Goal: Task Accomplishment & Management: Manage account settings

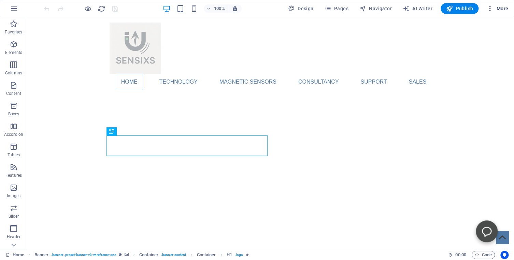
click at [500, 7] on span "More" at bounding box center [498, 8] width 22 height 7
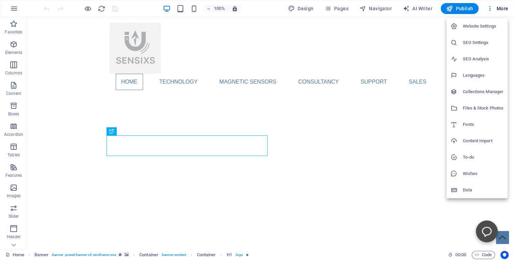
click at [500, 8] on div at bounding box center [257, 130] width 514 height 260
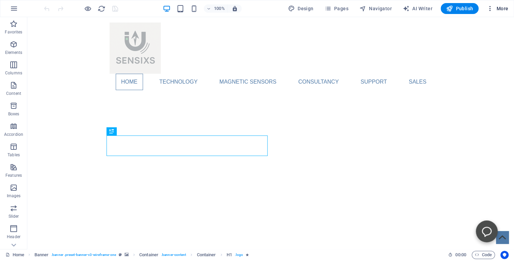
click at [503, 8] on span "More" at bounding box center [498, 8] width 22 height 7
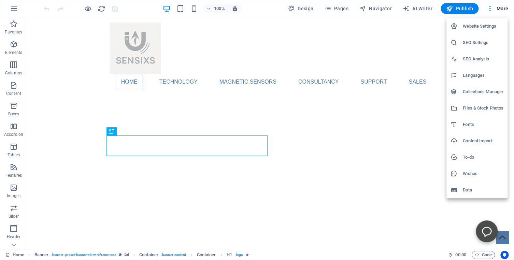
click at [257, 130] on div at bounding box center [257, 130] width 514 height 260
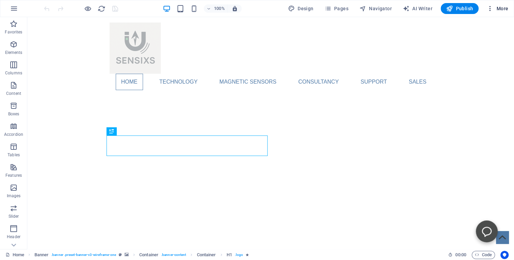
click at [498, 9] on span "More" at bounding box center [498, 8] width 22 height 7
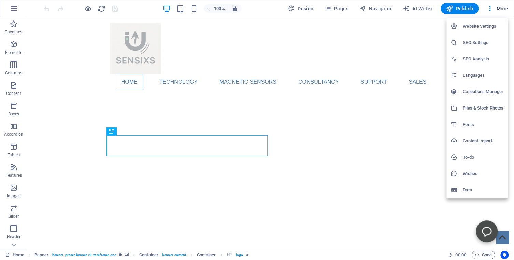
click at [472, 25] on h6 "Website Settings" at bounding box center [483, 26] width 41 height 8
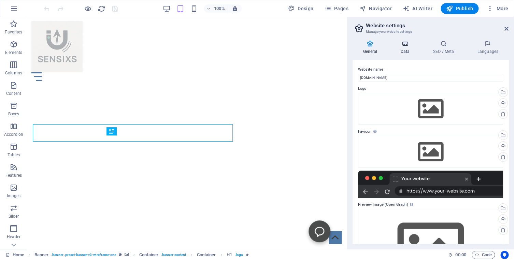
click at [405, 42] on icon at bounding box center [405, 43] width 30 height 7
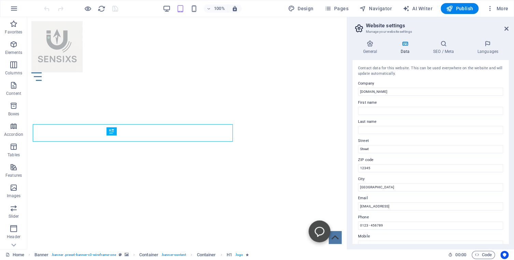
scroll to position [31, 0]
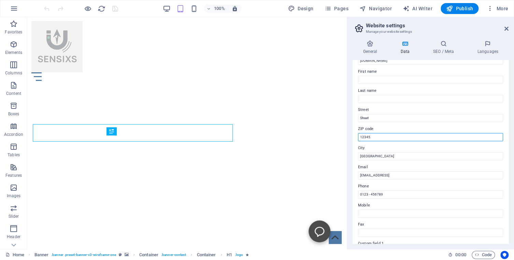
click at [370, 135] on input "12345" at bounding box center [430, 137] width 145 height 8
type input "1"
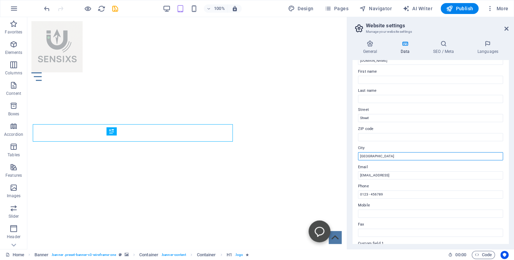
drag, startPoint x: 369, startPoint y: 155, endPoint x: 356, endPoint y: 156, distance: 13.0
click at [358, 156] on input "Berlin" at bounding box center [430, 156] width 145 height 8
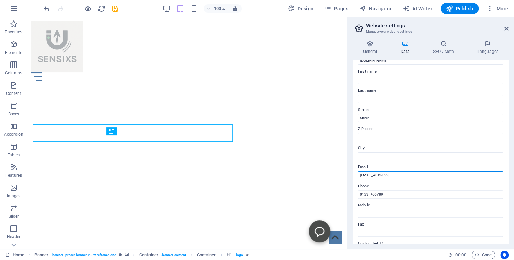
click at [438, 174] on input "8dfea7528289909f6a6a211c3cba3b@plesk.local" at bounding box center [430, 175] width 145 height 8
drag, startPoint x: 439, startPoint y: 174, endPoint x: 347, endPoint y: 174, distance: 92.5
click at [358, 174] on input "8dfea7528289909f6a6a211c3cba3b@plesk.local" at bounding box center [430, 175] width 145 height 8
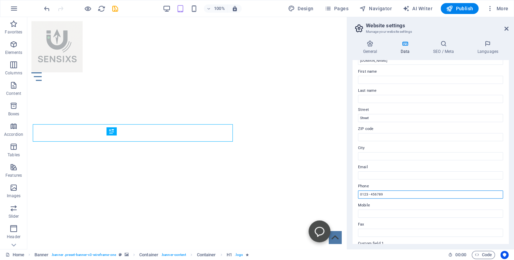
drag, startPoint x: 385, startPoint y: 195, endPoint x: 349, endPoint y: 195, distance: 36.9
click at [358, 195] on input "0123 - 456789" at bounding box center [430, 194] width 145 height 8
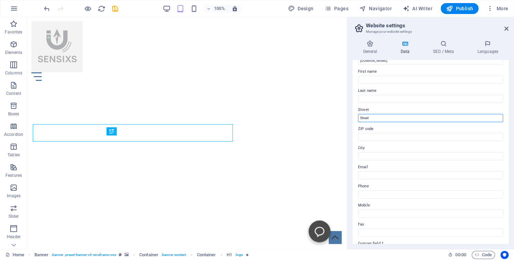
drag, startPoint x: 371, startPoint y: 116, endPoint x: 355, endPoint y: 117, distance: 15.4
click at [358, 117] on input "Street" at bounding box center [430, 118] width 145 height 8
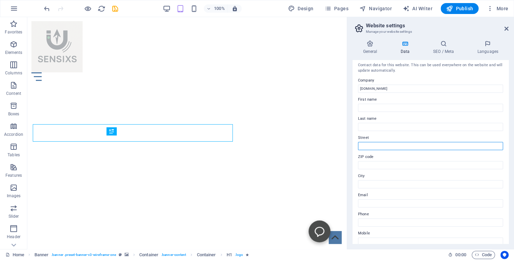
scroll to position [0, 0]
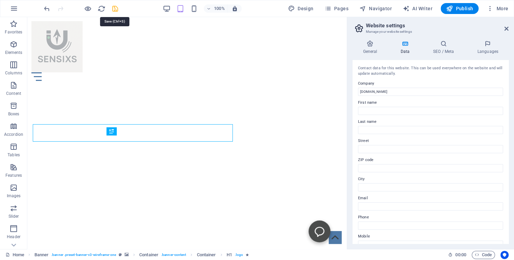
click at [115, 8] on icon "save" at bounding box center [115, 9] width 8 height 8
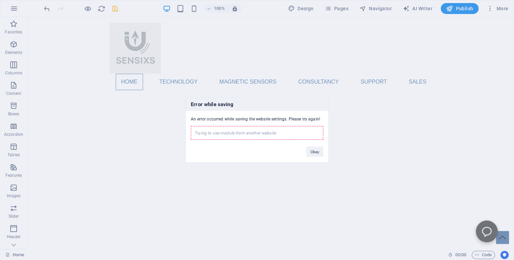
click at [207, 135] on div "Trying to use module from another website" at bounding box center [257, 133] width 132 height 14
click at [272, 132] on div "Trying to use module from another website" at bounding box center [257, 133] width 132 height 14
click at [276, 132] on div "Trying to use module from another website" at bounding box center [257, 133] width 132 height 14
click at [313, 152] on button "Okay" at bounding box center [314, 152] width 17 height 10
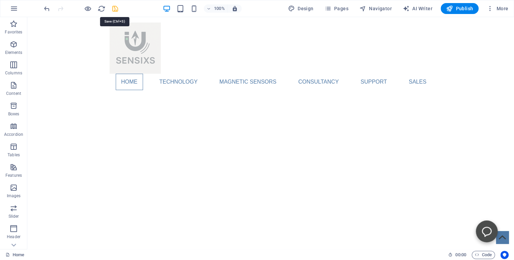
click at [115, 9] on icon "save" at bounding box center [115, 9] width 8 height 8
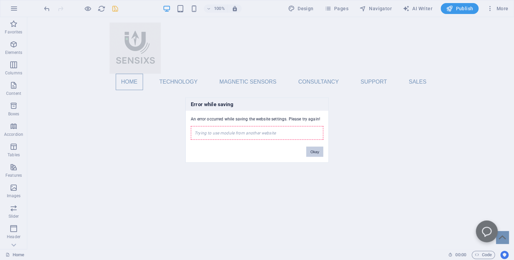
click at [320, 153] on button "Okay" at bounding box center [314, 152] width 17 height 10
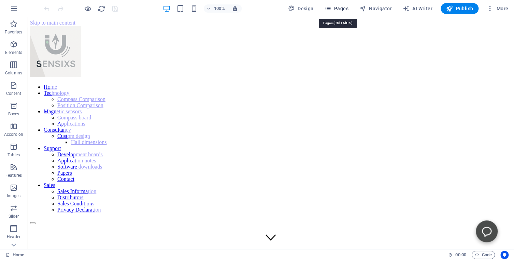
click at [454, 209] on span "Pages" at bounding box center [459, 214] width 11 height 11
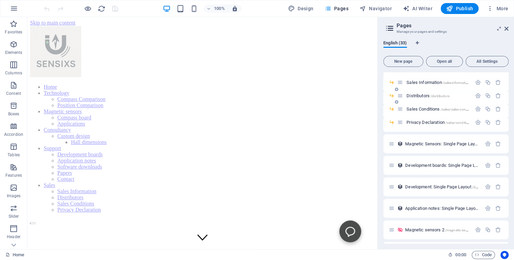
scroll to position [249, 0]
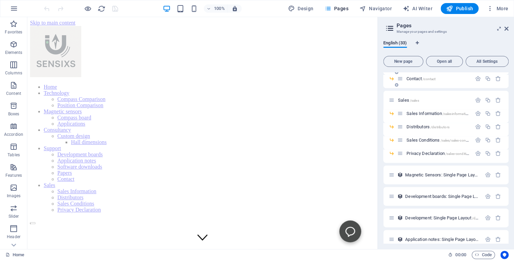
click at [413, 78] on span "Contact /contact" at bounding box center [421, 78] width 29 height 5
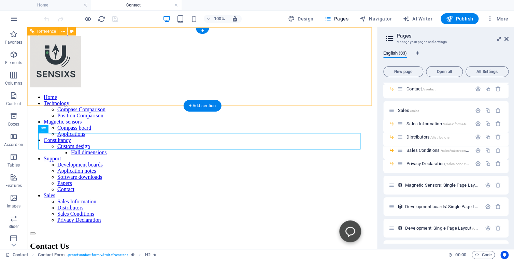
scroll to position [0, 0]
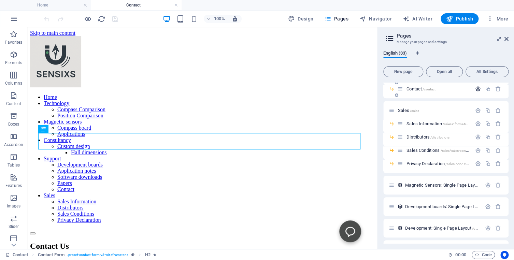
click at [475, 89] on icon "button" at bounding box center [478, 89] width 6 height 6
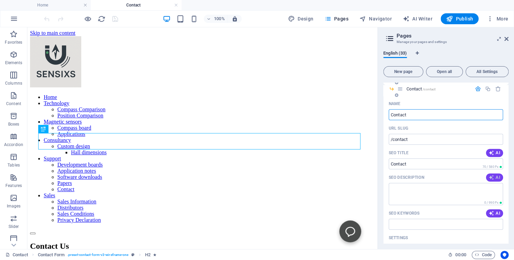
click at [489, 178] on icon "button" at bounding box center [491, 177] width 5 height 5
type textarea "Contact Sensixs Design in Delfgauw for sales inquiries, legal info, and privacy…"
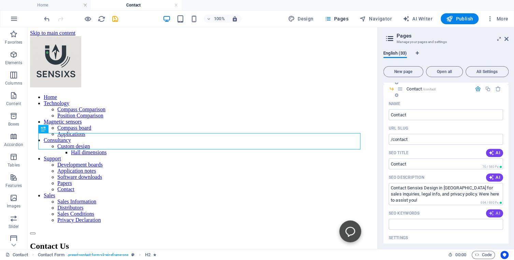
click at [490, 213] on span "AI" at bounding box center [495, 213] width 12 height 5
type input "Contact Sensixs, Sensixs design contact, Delfgauw contact information, Sales co…"
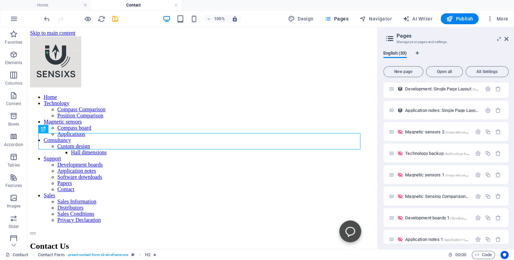
scroll to position [676, 0]
click at [426, 171] on span "Magnetic Sensing Comparison /magnetic-sensing-comparison" at bounding box center [460, 173] width 110 height 5
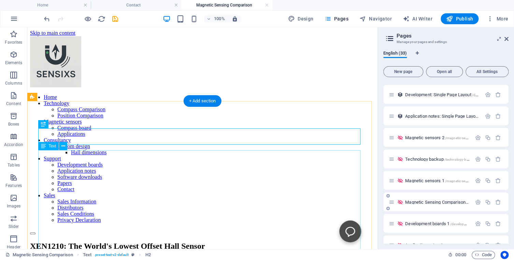
scroll to position [0, 0]
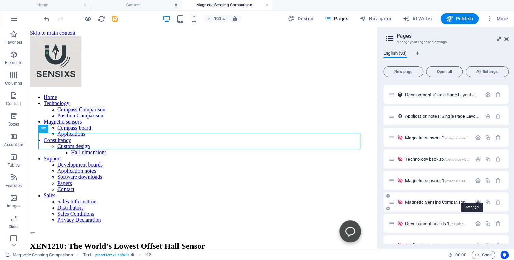
click at [475, 199] on icon "button" at bounding box center [478, 202] width 6 height 6
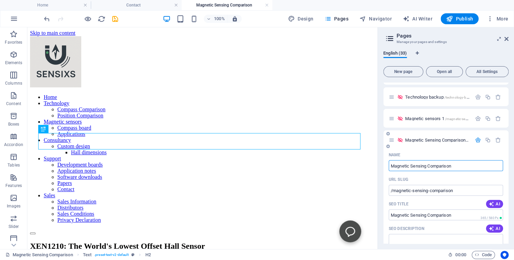
scroll to position [804, 0]
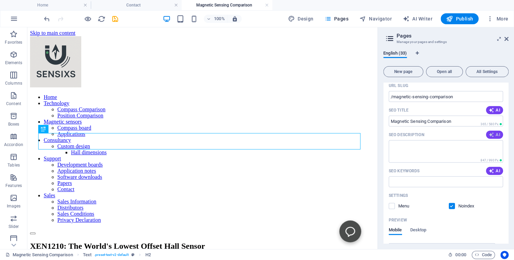
click at [489, 132] on icon "button" at bounding box center [491, 134] width 5 height 5
type textarea "Discover unmatched magnetic sensing with the XEN1210 Hall sensor. Achieve <2µT …"
click at [489, 168] on span "AI" at bounding box center [495, 170] width 12 height 5
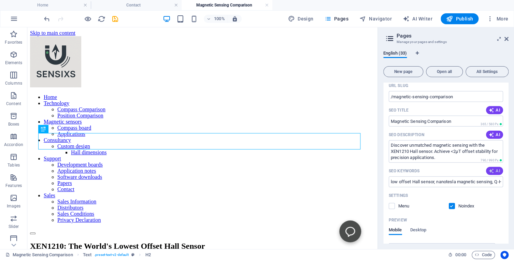
type input "low offset Hall sensor, nanotesla magnetic sensing, Q-Hall technology, precisio…"
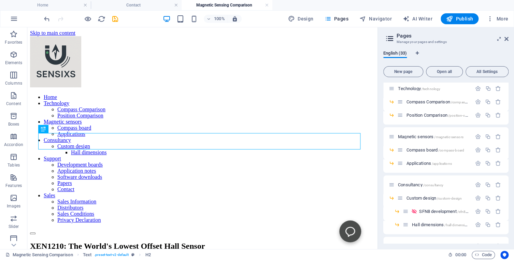
scroll to position [0, 0]
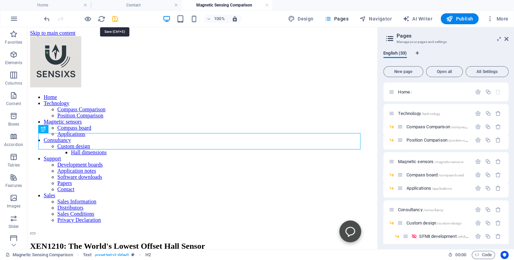
click at [113, 18] on icon "save" at bounding box center [115, 19] width 8 height 8
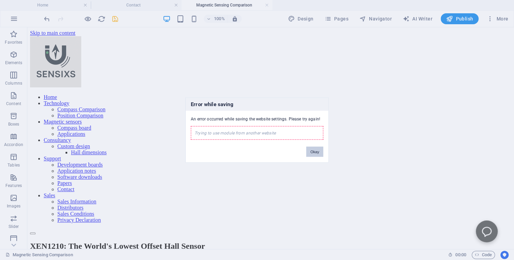
click at [314, 153] on button "Okay" at bounding box center [314, 152] width 17 height 10
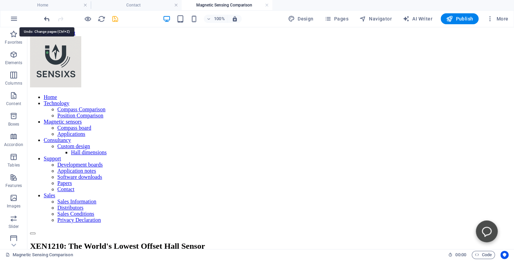
click at [46, 16] on icon "undo" at bounding box center [47, 19] width 8 height 8
click at [46, 16] on div at bounding box center [81, 18] width 76 height 11
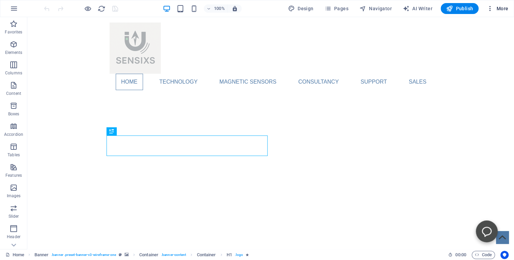
click at [498, 5] on span "More" at bounding box center [498, 8] width 22 height 7
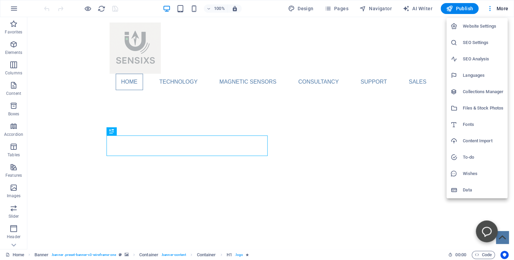
click at [339, 9] on div at bounding box center [257, 130] width 514 height 260
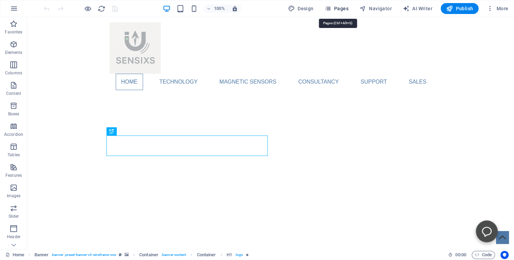
click at [471, 217] on span "Pages" at bounding box center [474, 220] width 7 height 7
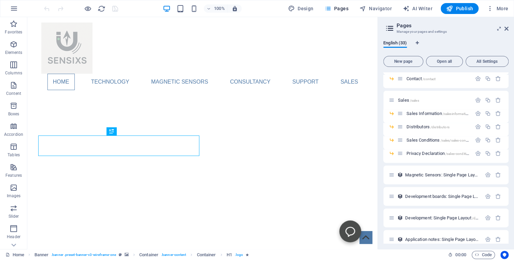
scroll to position [218, 0]
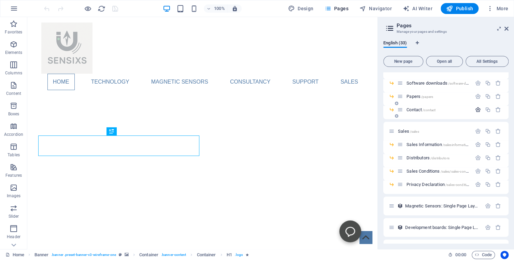
click at [475, 110] on icon "button" at bounding box center [478, 110] width 6 height 6
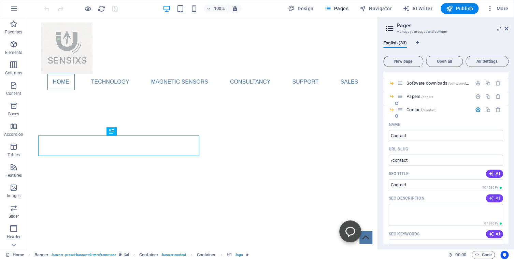
click at [489, 196] on icon "button" at bounding box center [491, 198] width 5 height 5
type textarea "Get in touch with Sensixs Design for sales, inquiries, or legal info. Explore o…"
click at [489, 232] on icon "button" at bounding box center [491, 233] width 5 height 5
type input "Contact Sensixs, Sensixs Design, Delfgauw, Sales Conditions, Privacy Policy, Ne…"
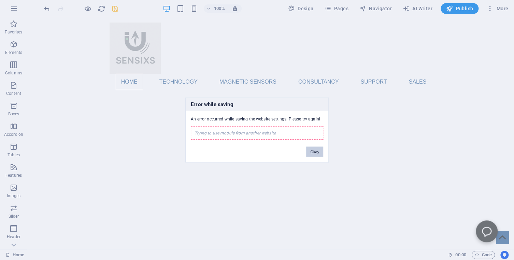
click at [316, 153] on button "Okay" at bounding box center [314, 152] width 17 height 10
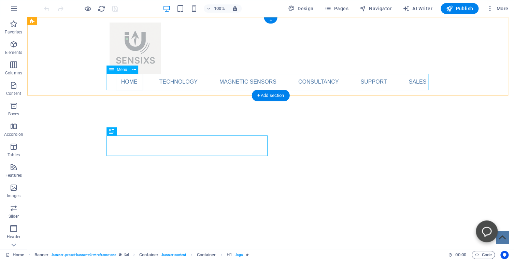
click at [187, 83] on nav "Home Technology Compass Comparison Position Comparison Magnetic sensors Compass…" at bounding box center [271, 82] width 322 height 16
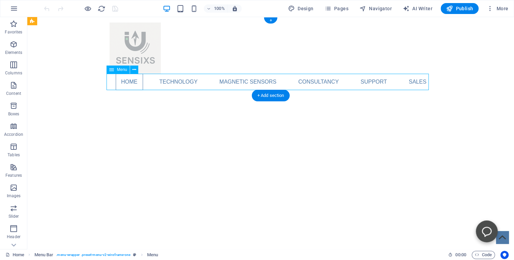
click at [185, 81] on nav "Home Technology Compass Comparison Position Comparison Magnetic sensors Compass…" at bounding box center [271, 82] width 322 height 16
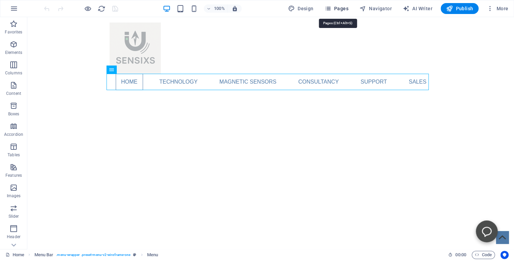
click at [471, 218] on span "Pages" at bounding box center [474, 220] width 7 height 4
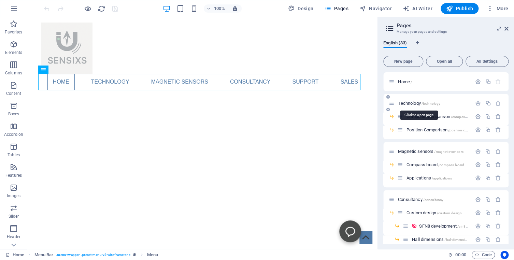
click at [406, 103] on span "Technology /technology" at bounding box center [419, 103] width 42 height 5
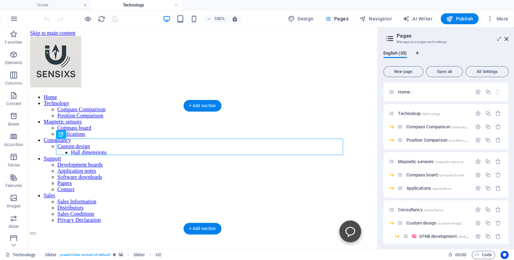
click at [42, 235] on figure at bounding box center [202, 235] width 345 height 0
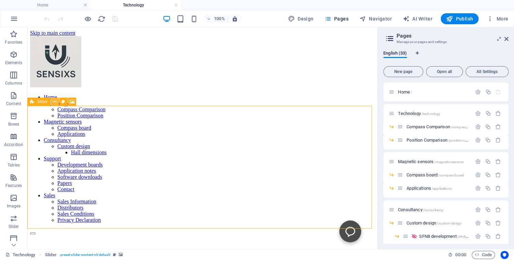
click at [54, 102] on icon at bounding box center [55, 101] width 4 height 7
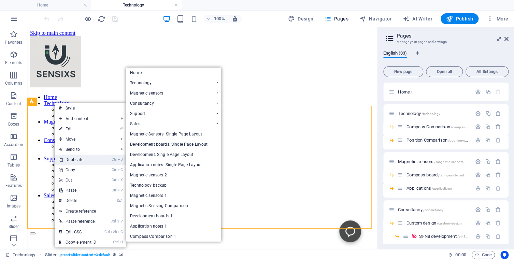
click at [73, 159] on link "Ctrl D Duplicate" at bounding box center [78, 160] width 46 height 10
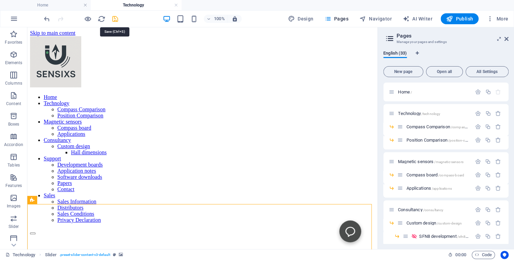
click at [114, 19] on icon "save" at bounding box center [115, 19] width 8 height 8
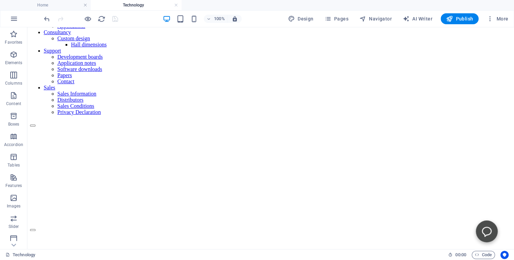
scroll to position [109, 0]
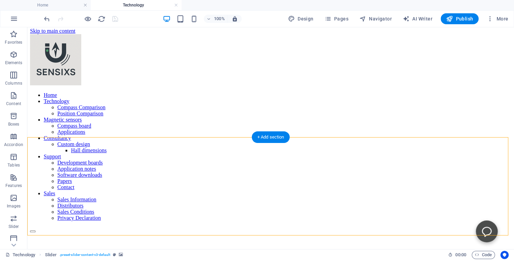
scroll to position [0, 0]
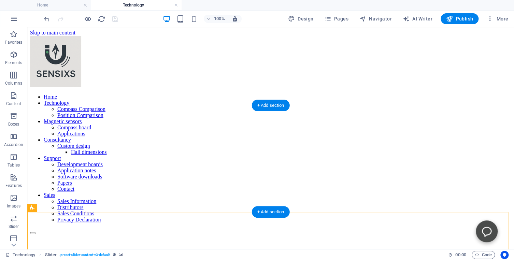
click at [45, 235] on figure at bounding box center [270, 235] width 481 height 0
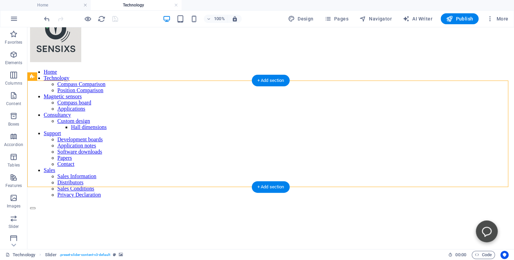
scroll to position [36, 0]
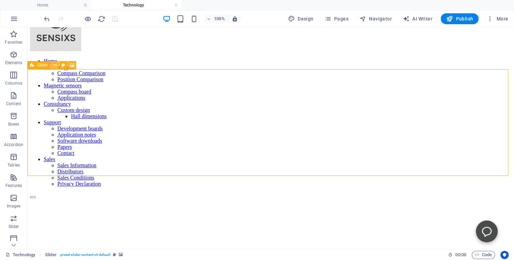
click at [54, 66] on icon at bounding box center [55, 65] width 4 height 7
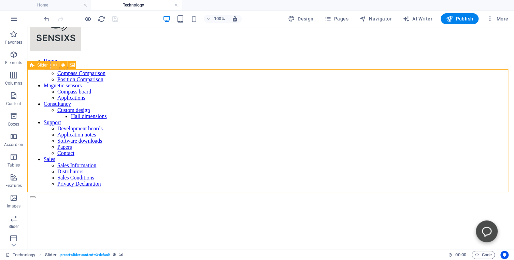
click at [54, 65] on icon at bounding box center [55, 65] width 4 height 7
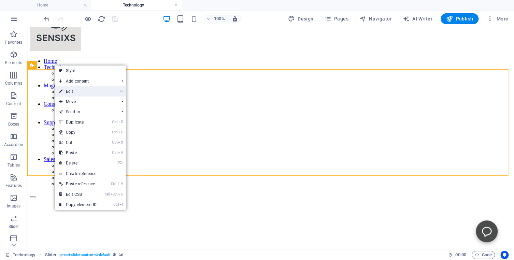
click at [74, 91] on link "⏎ Edit" at bounding box center [78, 91] width 46 height 10
select select "region"
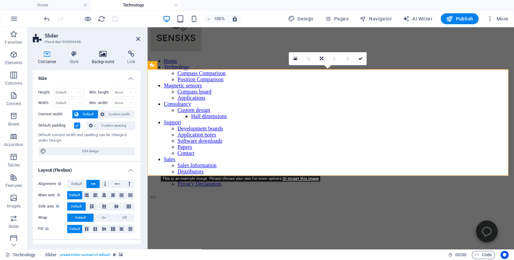
click at [102, 53] on icon at bounding box center [103, 54] width 33 height 7
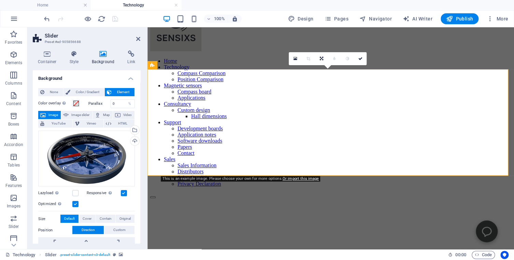
click at [102, 53] on icon at bounding box center [103, 54] width 33 height 7
click at [128, 129] on div "Select files from the file manager, stock photos, or upload file(s)" at bounding box center [107, 131] width 44 height 26
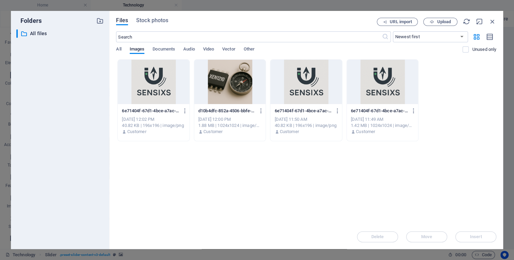
click at [232, 84] on div at bounding box center [230, 82] width 72 height 44
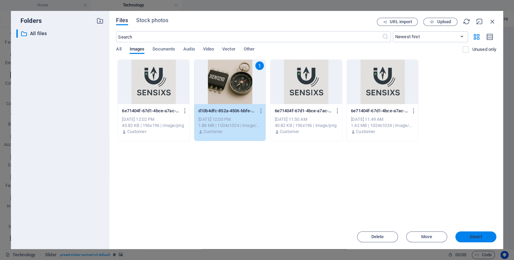
click at [477, 237] on span "Insert" at bounding box center [476, 237] width 12 height 4
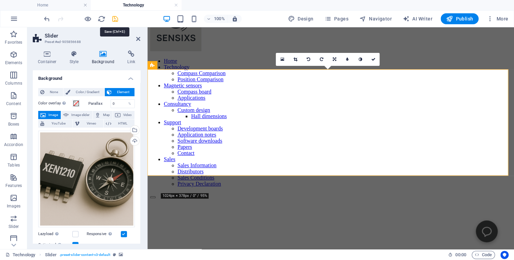
click at [115, 18] on icon "save" at bounding box center [115, 19] width 8 height 8
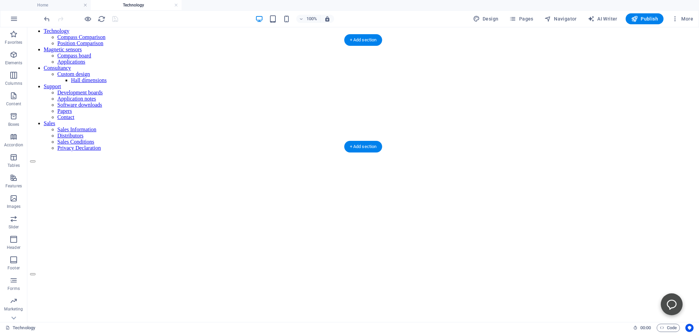
scroll to position [0, 0]
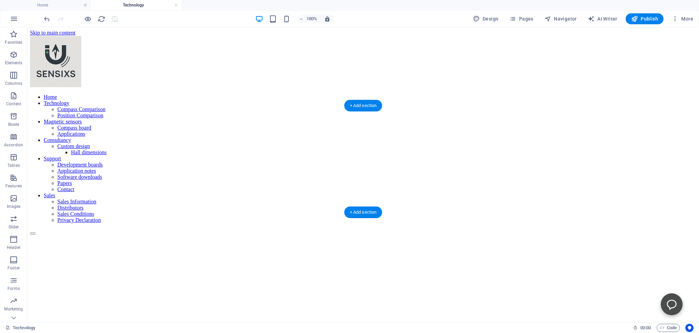
click at [101, 235] on figure at bounding box center [363, 235] width 666 height 0
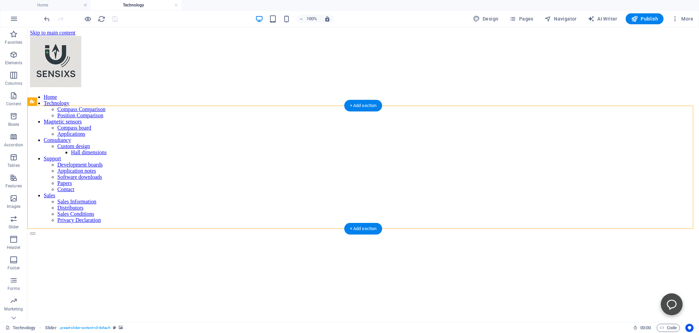
click at [60, 235] on figure at bounding box center [363, 235] width 666 height 0
click at [55, 100] on icon at bounding box center [55, 101] width 4 height 7
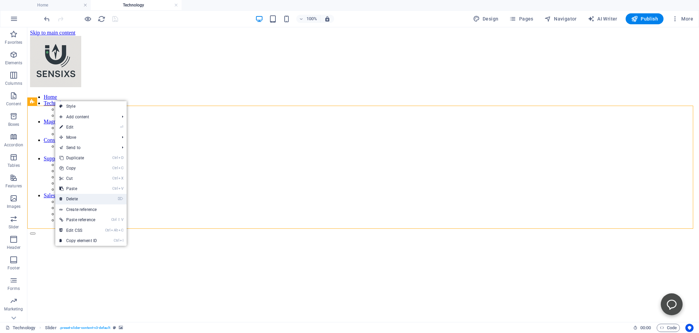
click at [72, 197] on link "⌦ Delete" at bounding box center [78, 199] width 46 height 10
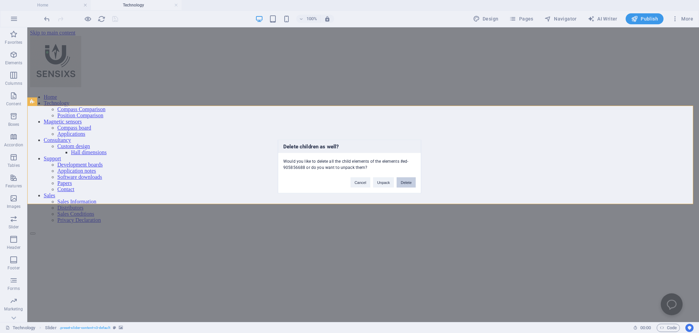
click at [410, 181] on button "Delete" at bounding box center [406, 182] width 19 height 10
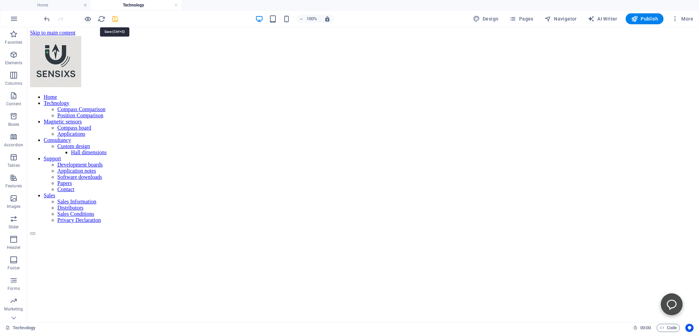
click at [115, 18] on icon "save" at bounding box center [115, 19] width 8 height 8
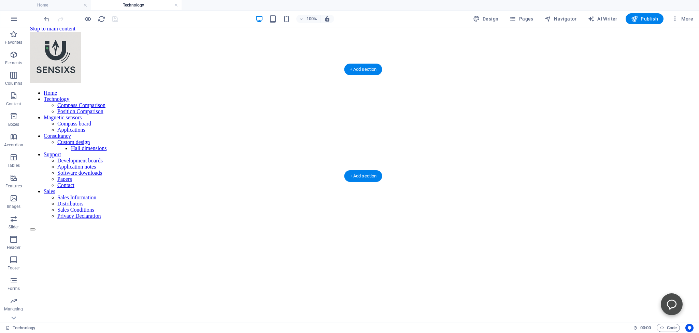
scroll to position [0, 0]
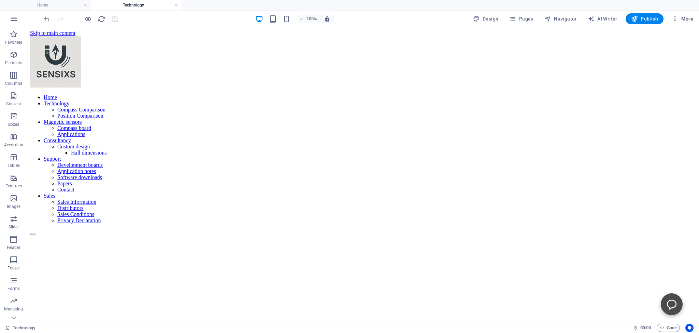
click at [514, 18] on span "More" at bounding box center [683, 18] width 22 height 7
click at [45, 17] on icon "undo" at bounding box center [47, 19] width 8 height 8
click at [67, 235] on figure at bounding box center [363, 235] width 666 height 0
click at [61, 17] on icon "redo" at bounding box center [61, 19] width 8 height 8
click at [514, 18] on span "Pages" at bounding box center [521, 18] width 24 height 7
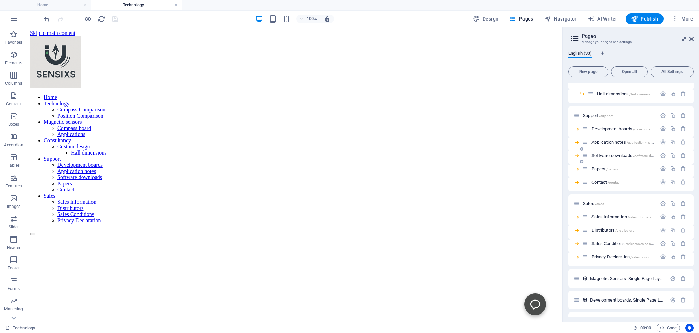
scroll to position [156, 0]
click at [514, 181] on span "Contact /contact" at bounding box center [606, 182] width 29 height 5
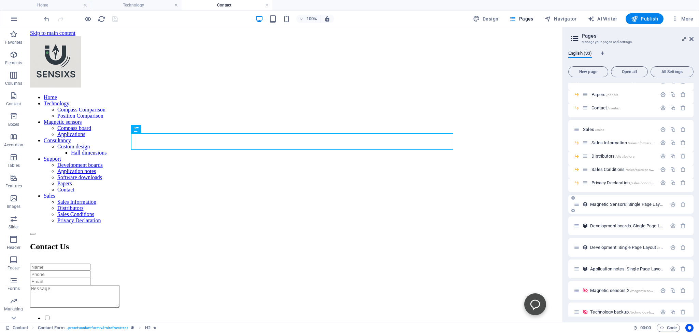
scroll to position [221, 0]
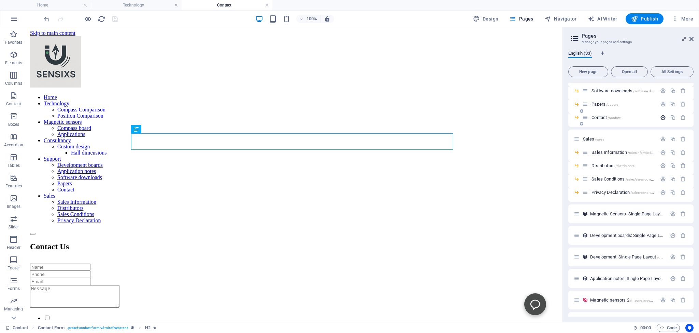
click at [514, 115] on icon "button" at bounding box center [663, 117] width 6 height 6
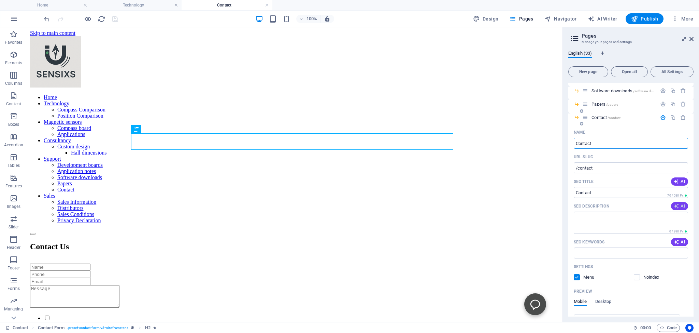
click at [514, 206] on icon "button" at bounding box center [676, 205] width 5 height 5
type textarea "Get in touch with Sensixs Design in Delfgauw for sales inquiries and legal info…"
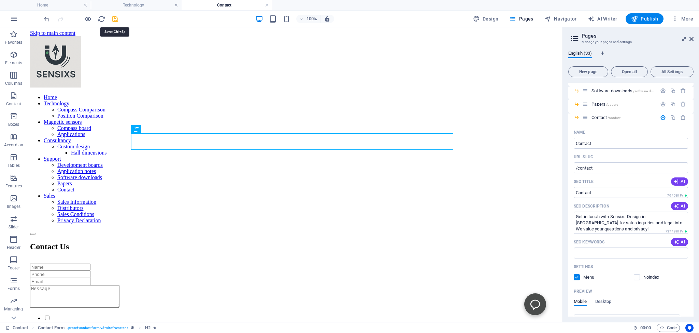
click at [114, 17] on icon "save" at bounding box center [115, 19] width 8 height 8
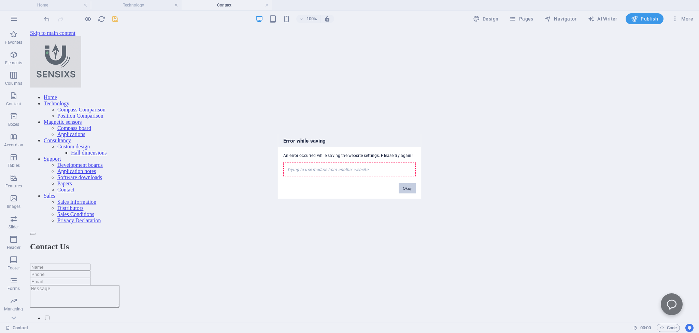
click at [410, 189] on button "Okay" at bounding box center [407, 188] width 17 height 10
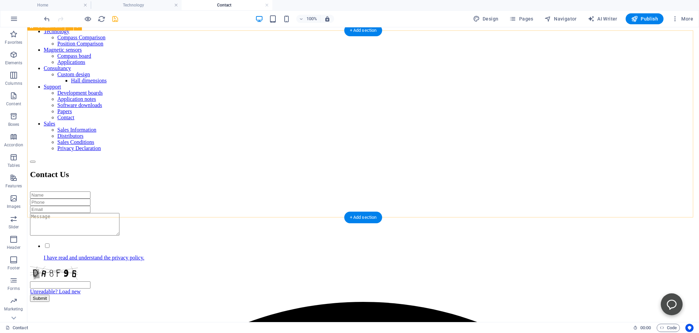
scroll to position [108, 0]
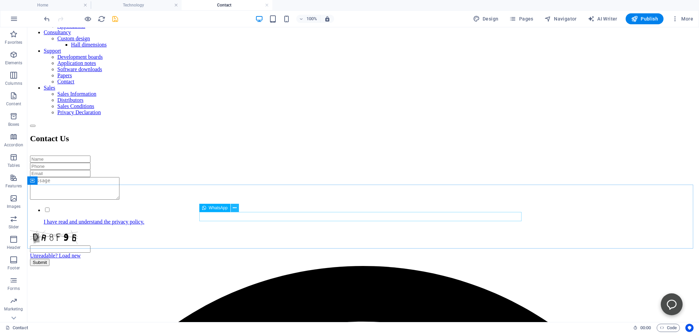
click at [234, 208] on icon at bounding box center [235, 207] width 4 height 7
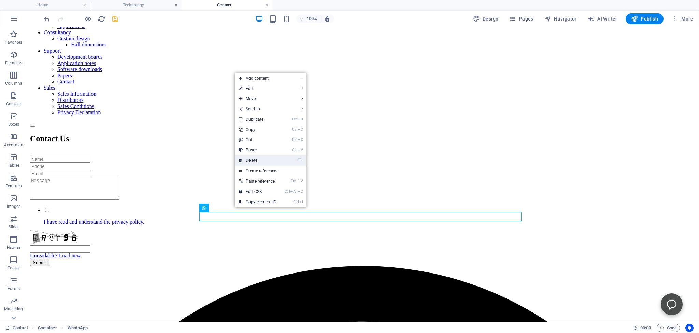
click at [250, 160] on link "⌦ Delete" at bounding box center [258, 160] width 46 height 10
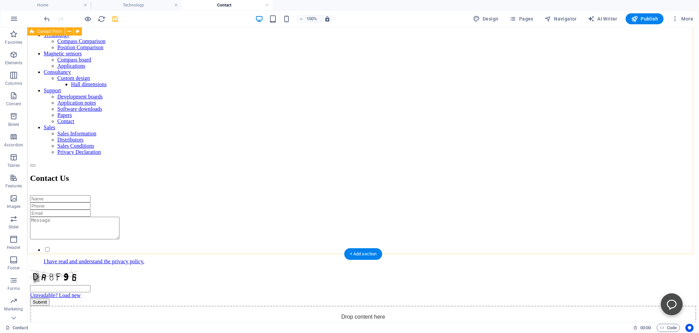
scroll to position [36, 0]
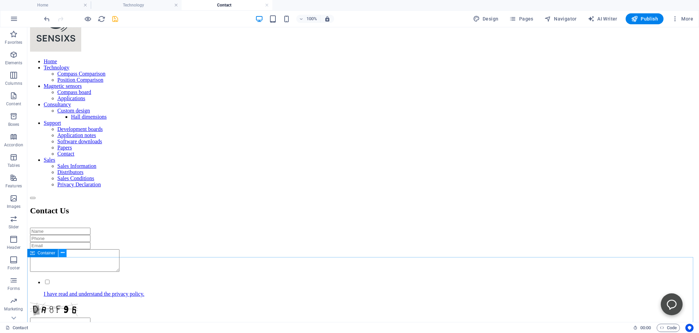
click at [62, 252] on icon at bounding box center [63, 252] width 4 height 7
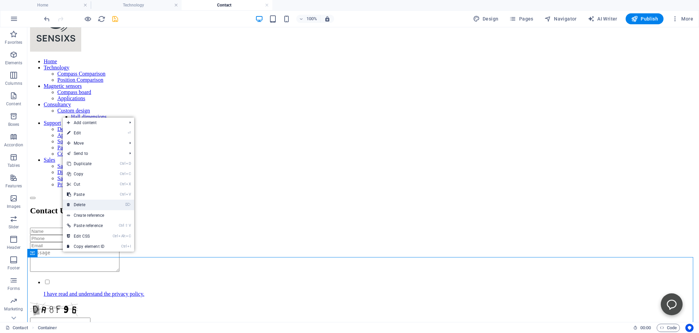
click at [81, 203] on link "⌦ Delete" at bounding box center [86, 204] width 46 height 10
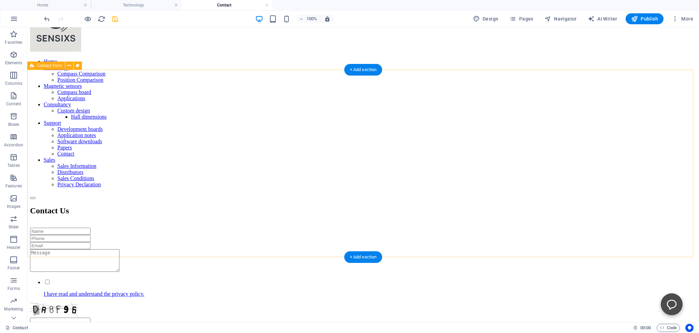
click at [101, 206] on div "Contact Us I have read and understand the privacy policy. Unreadable? Load new …" at bounding box center [363, 272] width 666 height 132
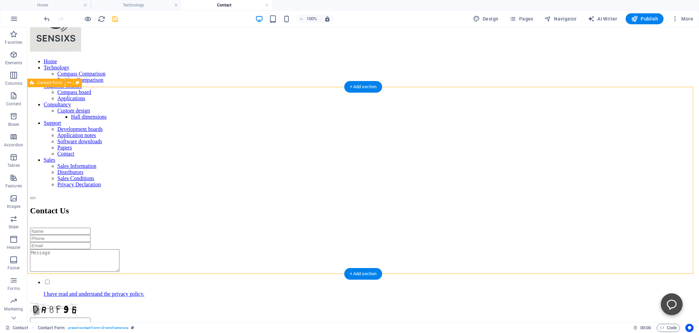
scroll to position [0, 0]
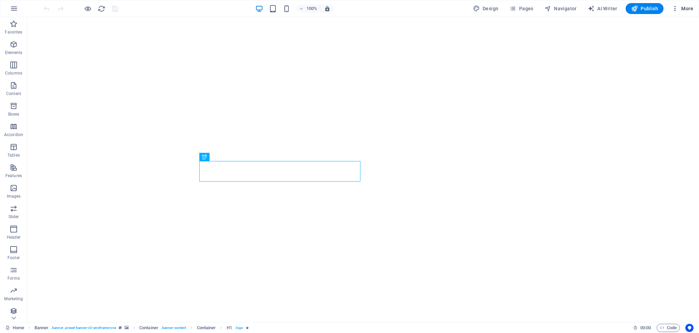
click at [688, 9] on span "More" at bounding box center [683, 8] width 22 height 7
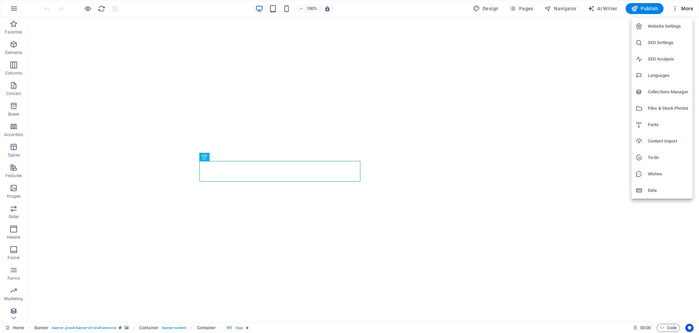
click at [524, 9] on div at bounding box center [349, 166] width 699 height 333
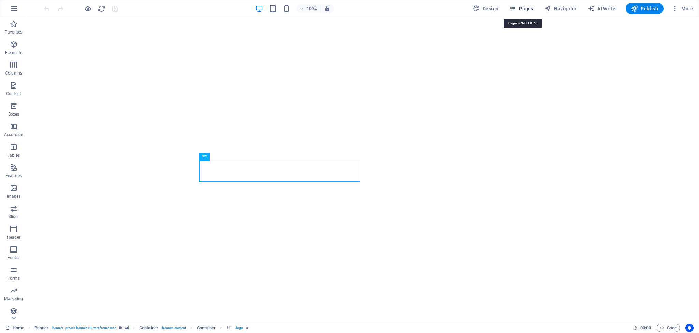
click at [516, 5] on icon "button" at bounding box center [512, 8] width 7 height 7
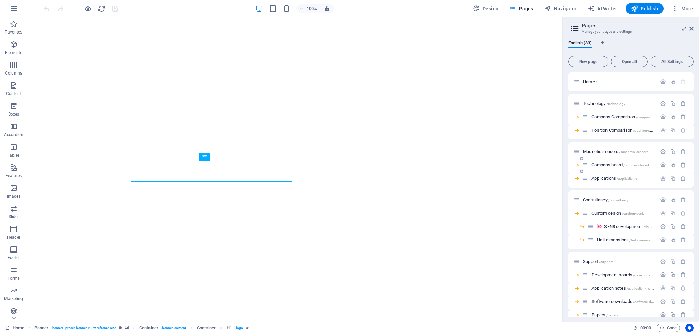
click at [599, 165] on span "Compass board /compass-board" at bounding box center [621, 164] width 58 height 5
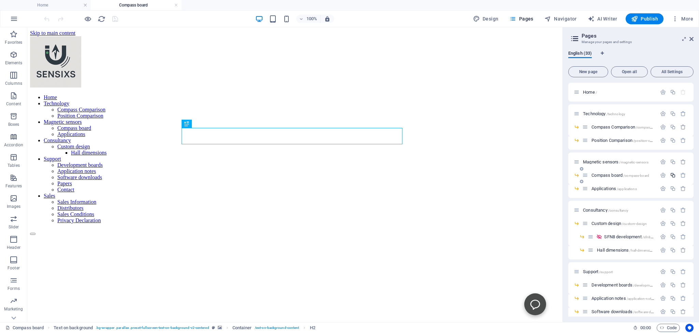
click at [670, 176] on icon "button" at bounding box center [673, 175] width 6 height 6
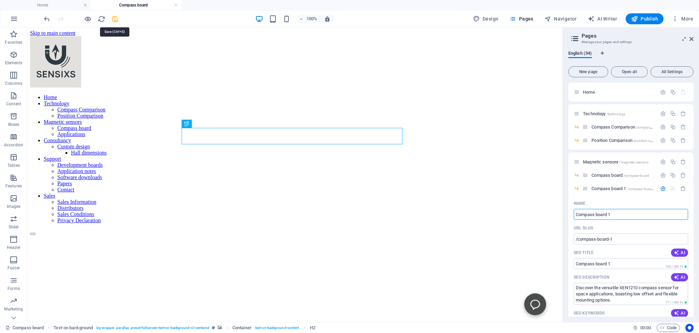
click at [115, 17] on icon "save" at bounding box center [115, 19] width 8 height 8
